Goal: Information Seeking & Learning: Learn about a topic

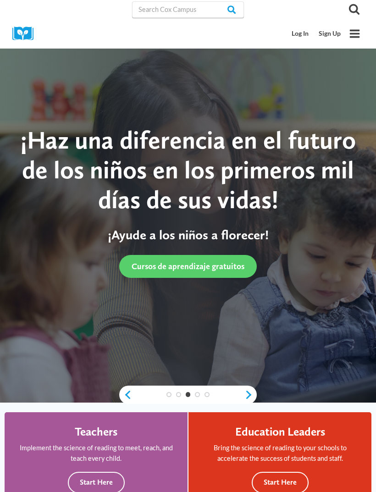
click at [302, 35] on link "Log In" at bounding box center [300, 33] width 27 height 17
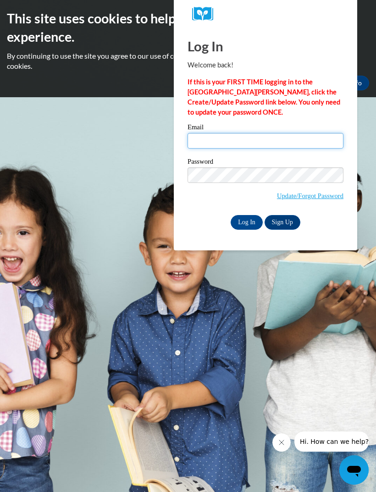
click at [305, 147] on input "Email" at bounding box center [265, 141] width 156 height 16
type input "holleywood1989@gmail.com"
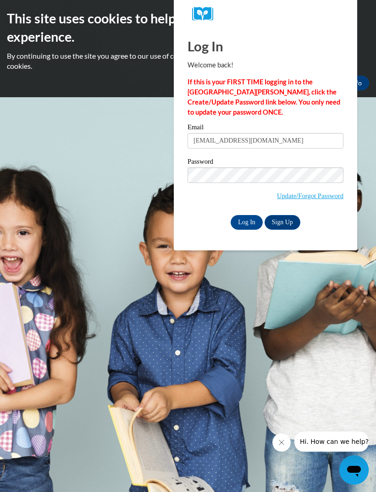
click at [247, 222] on input "Log In" at bounding box center [246, 222] width 32 height 15
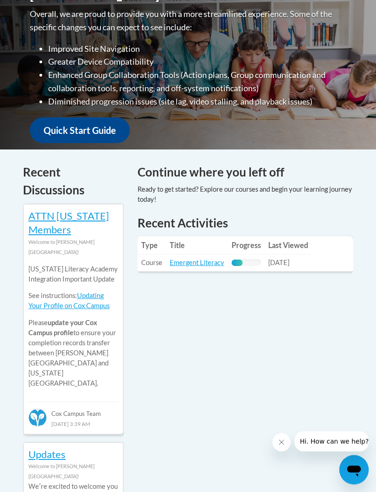
scroll to position [296, 0]
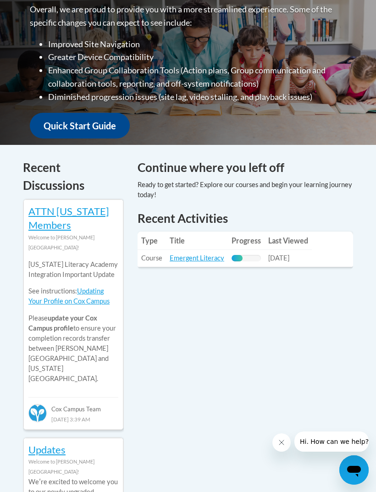
click at [196, 259] on link "Emergent Literacy" at bounding box center [196, 258] width 55 height 8
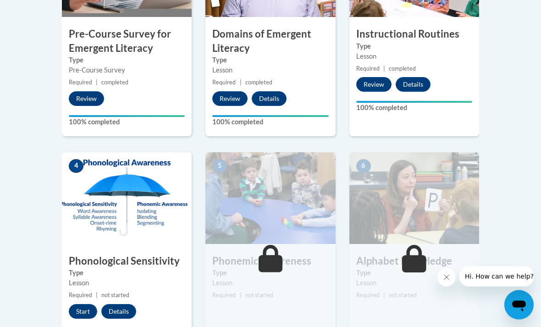
scroll to position [382, 0]
click at [89, 311] on button "Start" at bounding box center [83, 311] width 28 height 15
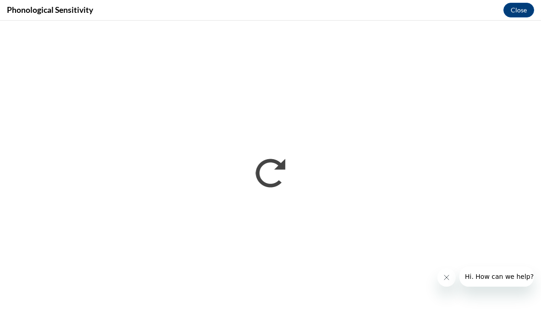
scroll to position [0, 0]
click at [375, 274] on icon "Close message from company" at bounding box center [446, 276] width 7 height 7
click at [375, 13] on button "Close" at bounding box center [518, 10] width 31 height 15
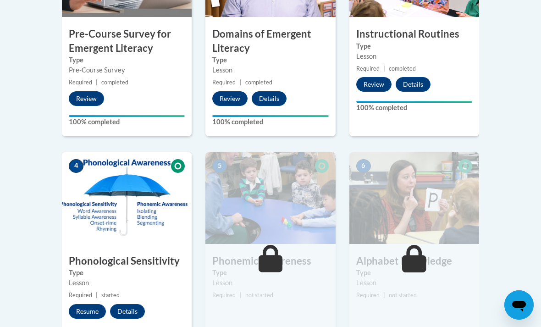
click at [89, 313] on button "Resume" at bounding box center [87, 311] width 37 height 15
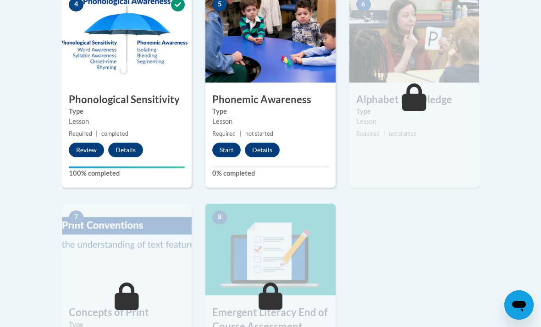
scroll to position [545, 0]
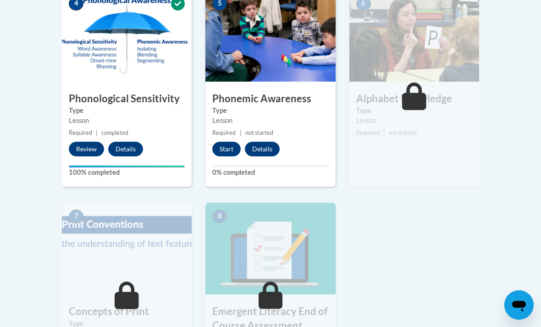
click at [221, 149] on button "Start" at bounding box center [226, 149] width 28 height 15
